Goal: Find contact information: Find contact information

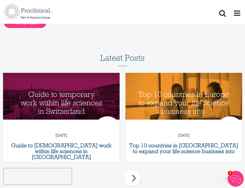
scroll to position [841, 0]
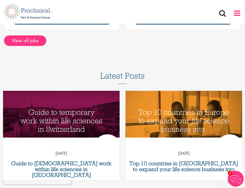
click at [234, 11] on span at bounding box center [237, 13] width 8 height 8
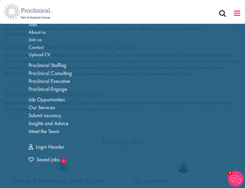
scroll to position [0, 0]
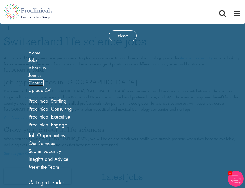
click at [39, 82] on span "Contact" at bounding box center [36, 83] width 15 height 7
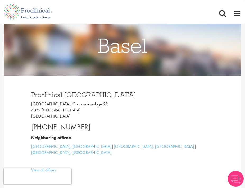
scroll to position [40, 0]
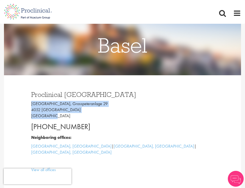
drag, startPoint x: 30, startPoint y: 104, endPoint x: 55, endPoint y: 117, distance: 27.8
click at [55, 117] on div "Proclinical [GEOGRAPHIC_DATA] [GEOGRAPHIC_DATA], [STREET_ADDRESS] [PHONE_NUMBER…" at bounding box center [122, 132] width 190 height 82
copy p "[GEOGRAPHIC_DATA], [STREET_ADDRESS]"
